Goal: Task Accomplishment & Management: Use online tool/utility

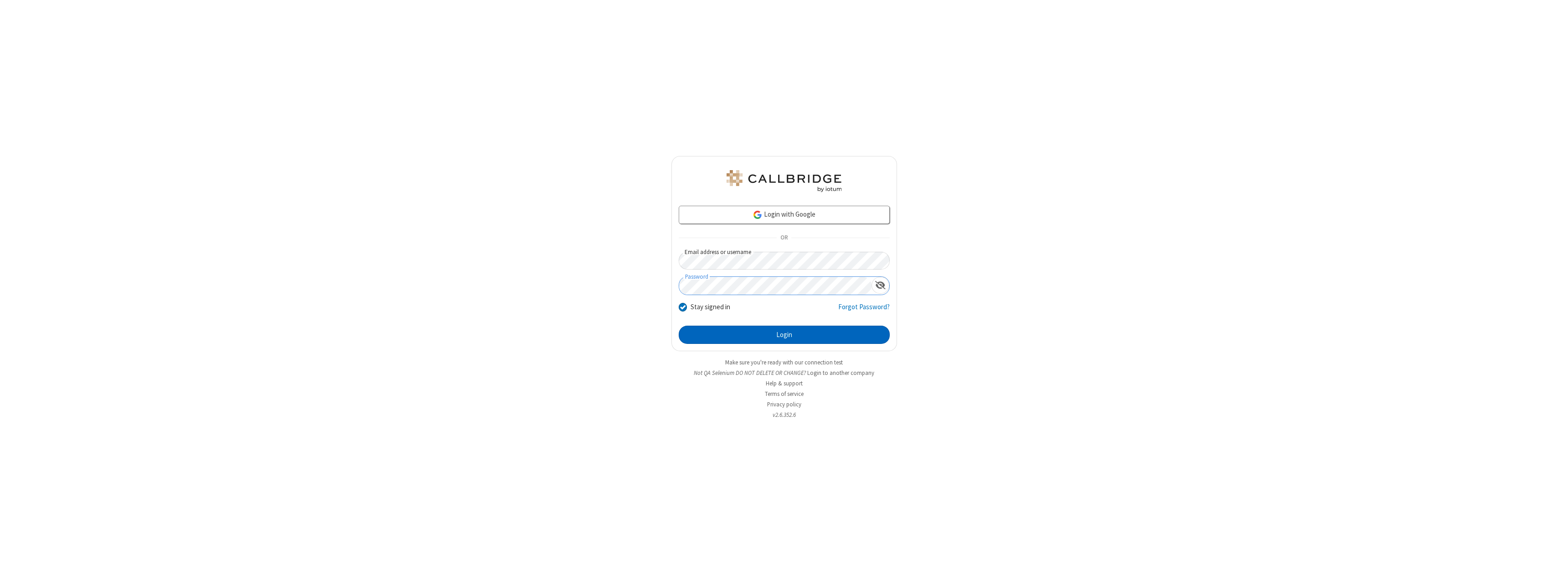
click at [784, 335] on button "Login" at bounding box center [784, 335] width 211 height 18
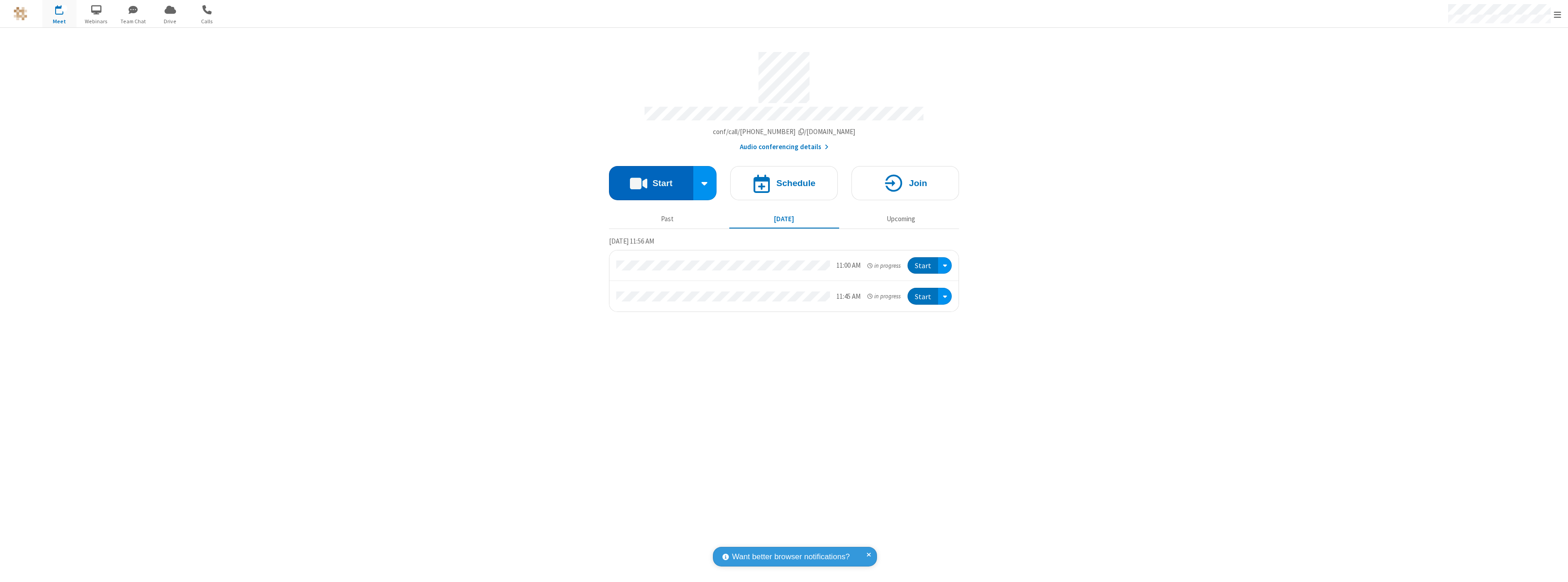
click at [651, 179] on button "Start" at bounding box center [651, 183] width 85 height 34
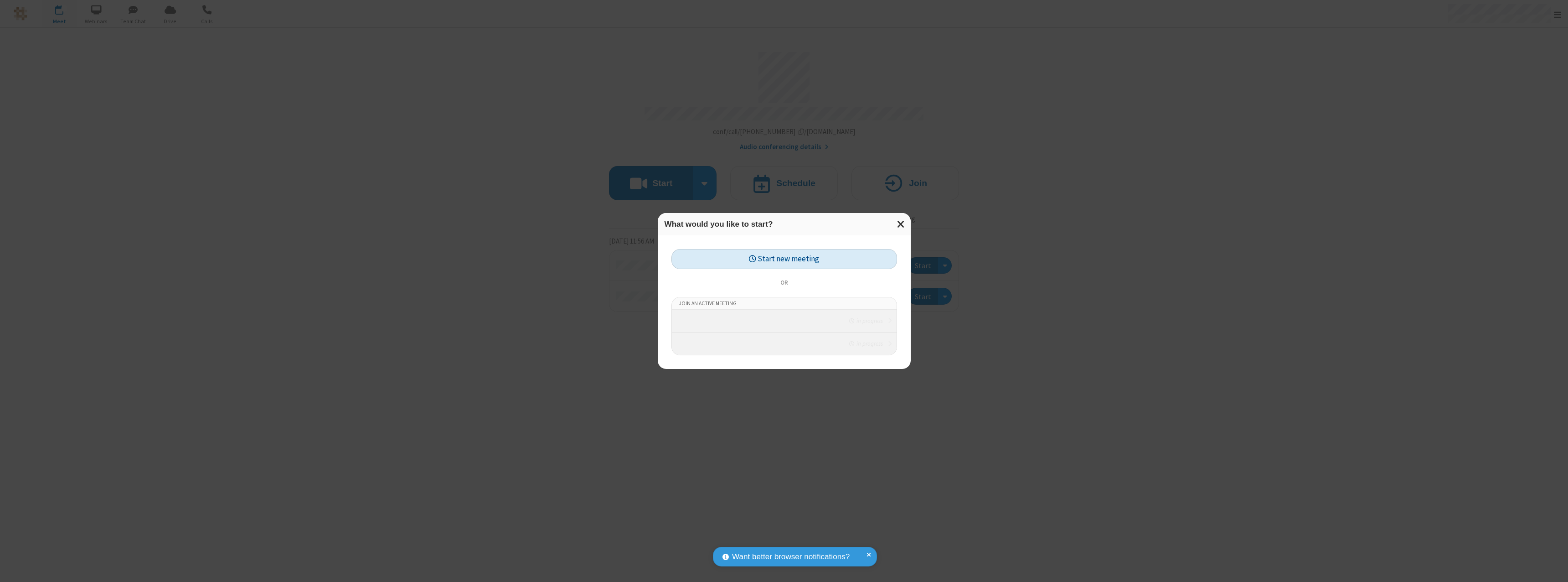
click at [784, 254] on button "Start new meeting" at bounding box center [784, 259] width 226 height 21
